Goal: Information Seeking & Learning: Learn about a topic

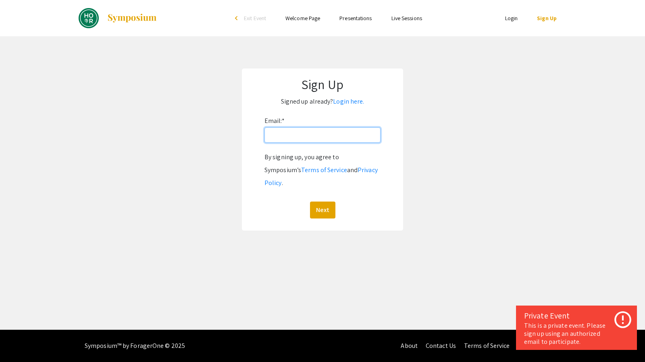
click at [324, 133] on input "Email: *" at bounding box center [322, 134] width 116 height 15
type input "[EMAIL_ADDRESS][DOMAIN_NAME]"
click at [344, 137] on input "[EMAIL_ADDRESS][DOMAIN_NAME]" at bounding box center [322, 134] width 116 height 15
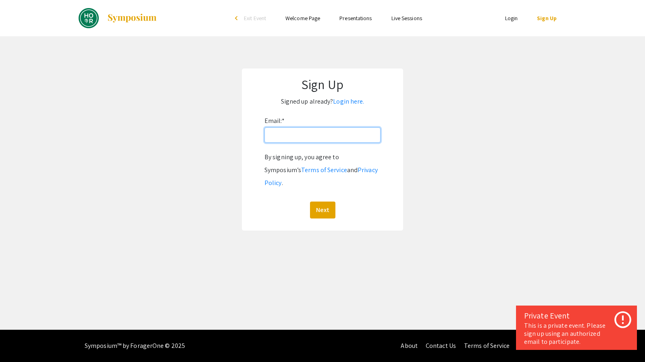
click at [339, 129] on input "Email: *" at bounding box center [322, 134] width 116 height 15
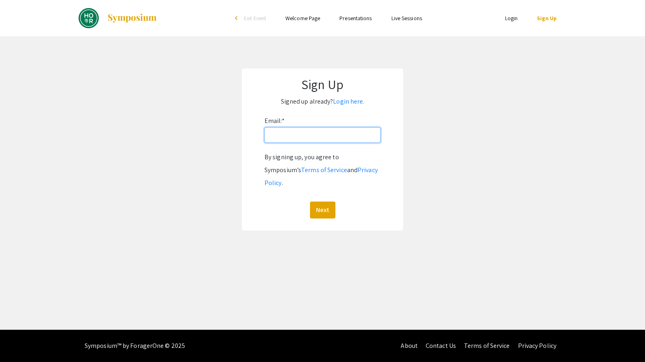
type input "[EMAIL_ADDRESS][DOMAIN_NAME]"
click at [326, 201] on button "Next" at bounding box center [322, 209] width 25 height 17
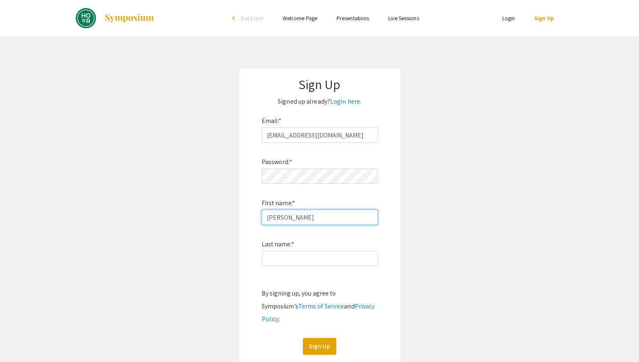
type input "[PERSON_NAME]"
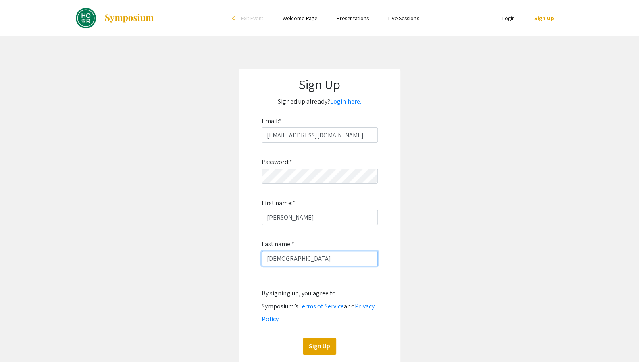
type input "[DEMOGRAPHIC_DATA]"
click at [309, 340] on button "Sign Up" at bounding box center [319, 346] width 33 height 17
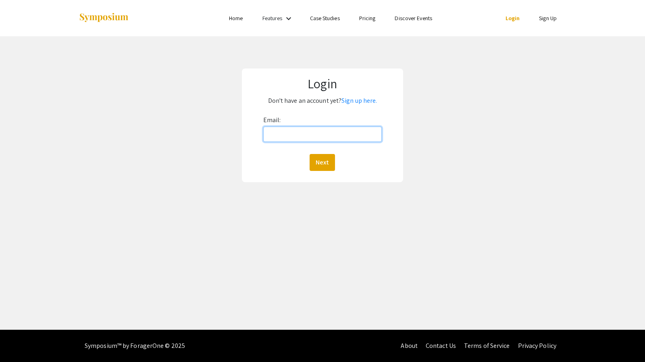
click at [330, 130] on input "Email:" at bounding box center [322, 134] width 118 height 15
type input "[EMAIL_ADDRESS][DOMAIN_NAME]"
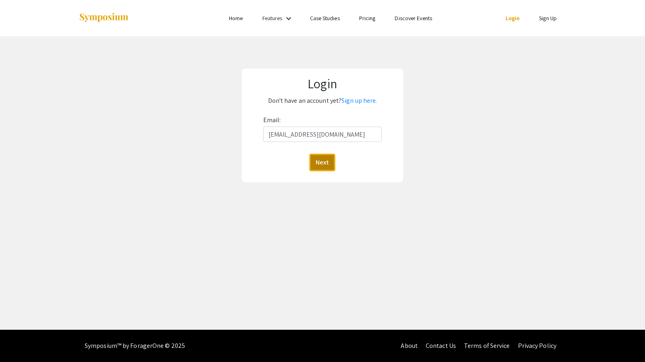
click at [324, 160] on button "Next" at bounding box center [321, 162] width 25 height 17
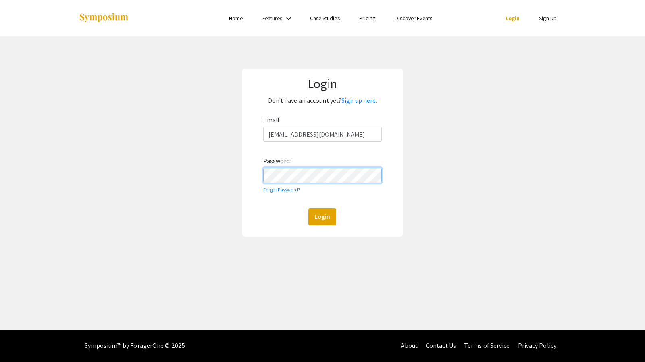
click at [308, 208] on button "Login" at bounding box center [322, 216] width 28 height 17
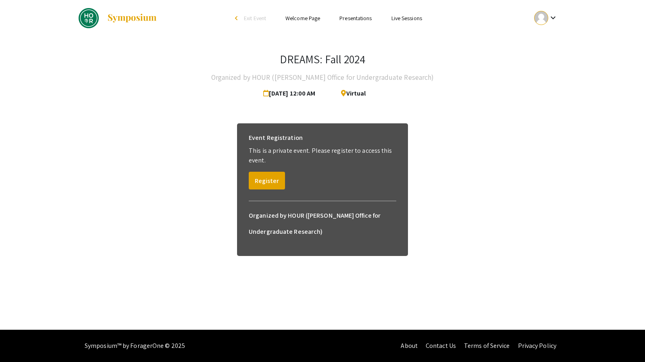
click at [386, 107] on div "DREAMS: Fall 2024 Organized by HOUR (Hopkins Office for Undergraduate Research)…" at bounding box center [323, 158] width 500 height 244
click at [355, 20] on link "Presentations" at bounding box center [355, 18] width 32 height 7
click at [363, 21] on link "Presentations" at bounding box center [355, 18] width 32 height 7
click at [273, 177] on button "Register" at bounding box center [267, 181] width 36 height 18
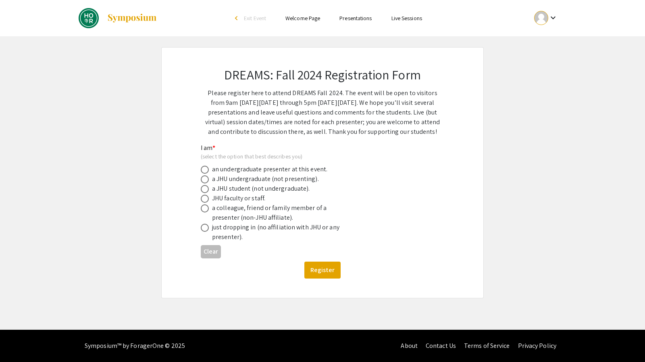
click at [232, 192] on div "a JHU student (not undergraduate)." at bounding box center [260, 189] width 97 height 10
click at [205, 178] on span at bounding box center [205, 179] width 8 height 8
click at [205, 178] on input "radio" at bounding box center [205, 179] width 8 height 8
radio input "true"
click at [322, 270] on button "Register" at bounding box center [322, 269] width 36 height 17
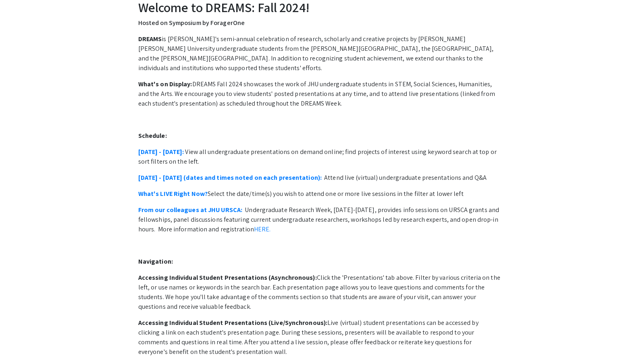
scroll to position [44, 0]
click at [170, 147] on link "October 21 - 25:" at bounding box center [161, 151] width 46 height 8
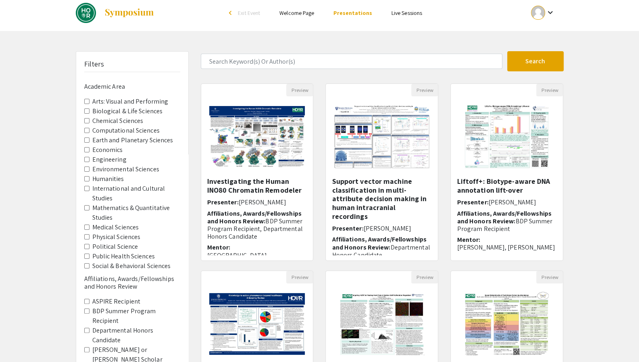
scroll to position [5, 0]
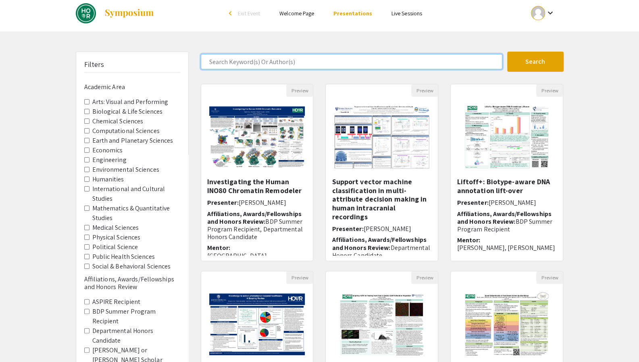
click at [315, 62] on input "Search Keyword(s) Or Author(s)" at bounding box center [351, 61] width 301 height 15
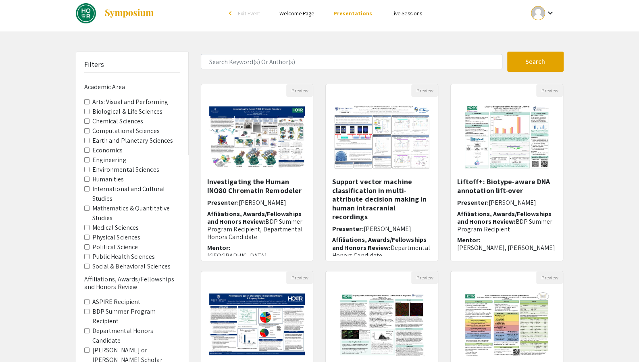
click at [85, 111] on Sciences "Biological & Life Sciences" at bounding box center [86, 111] width 5 height 5
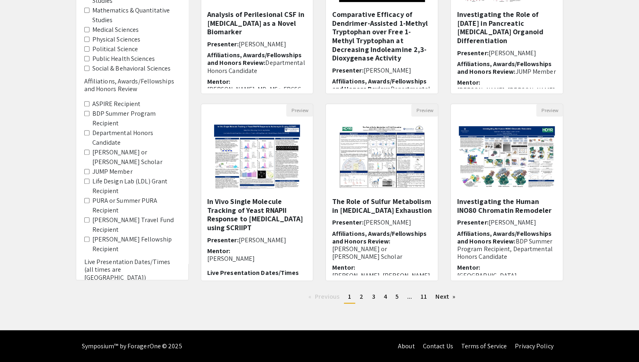
scroll to position [42, 0]
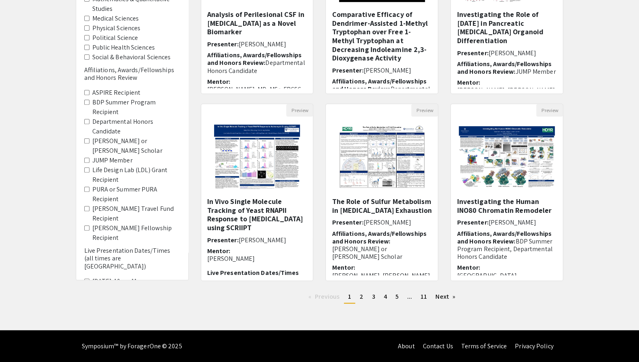
click at [86, 187] on Recipient "PURA or Summer PURA Recipient" at bounding box center [86, 189] width 5 height 5
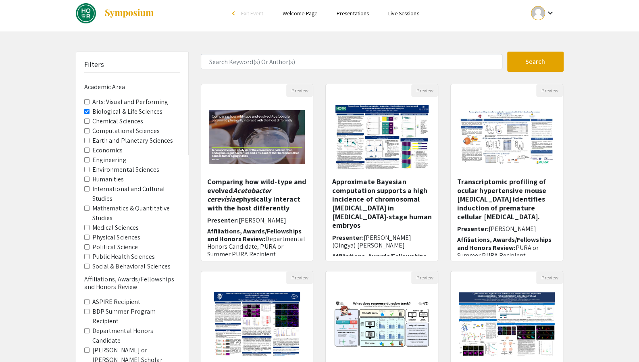
scroll to position [6, 0]
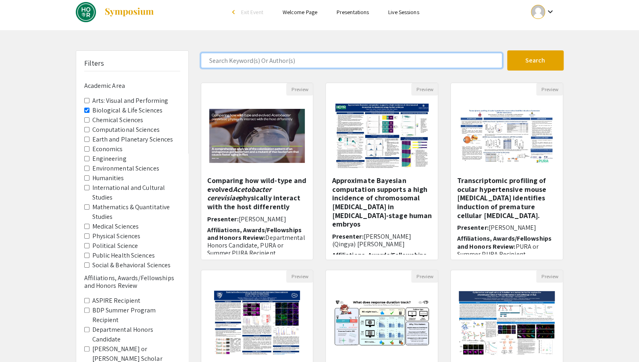
click at [397, 60] on input "Search Keyword(s) Or Author(s)" at bounding box center [351, 60] width 301 height 15
type input "drosophila"
click at [507, 50] on button "Search" at bounding box center [535, 60] width 56 height 20
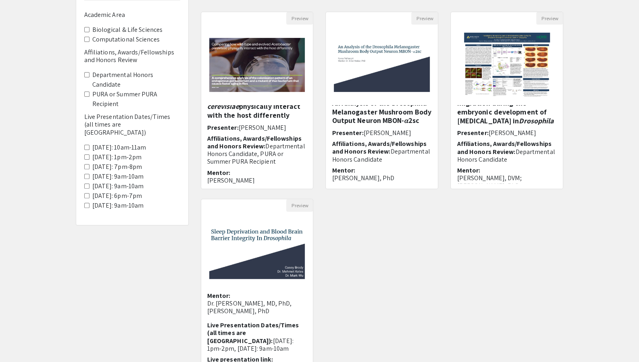
click at [502, 137] on div "Investigating the signaling cues for directed cell migration during the embryon…" at bounding box center [506, 144] width 100 height 78
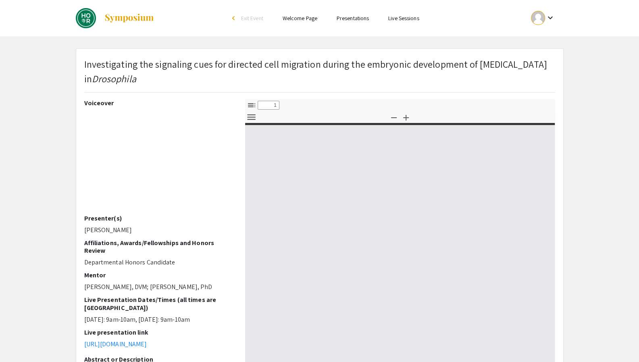
select select "custom"
type input "0"
select select "custom"
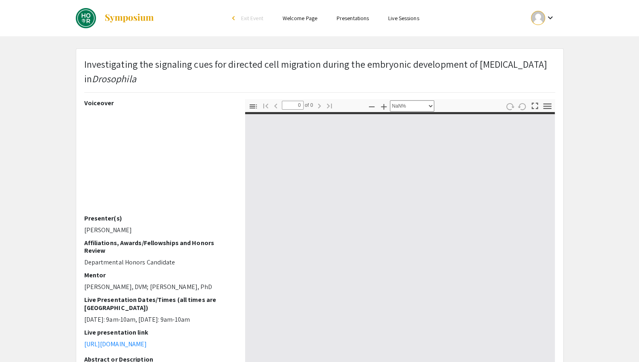
type input "1"
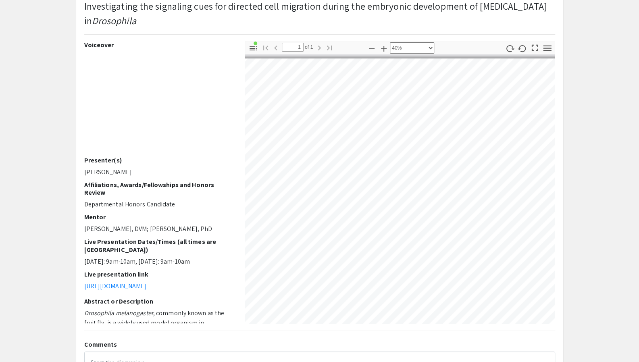
select select "custom"
